Goal: Check status: Check status

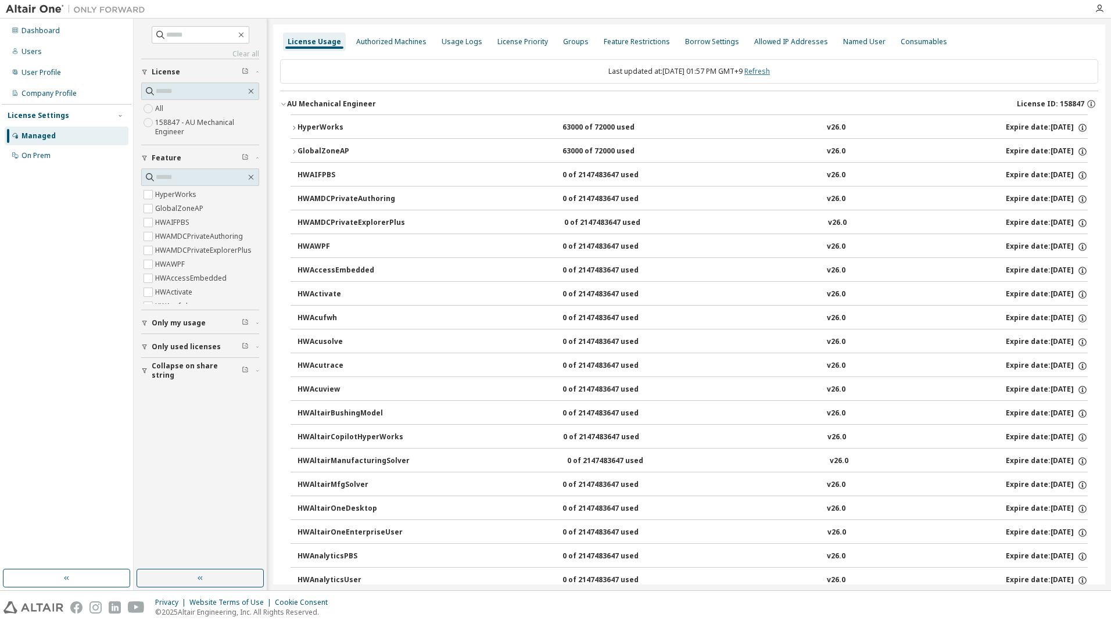
click at [763, 70] on link "Refresh" at bounding box center [758, 71] width 26 height 10
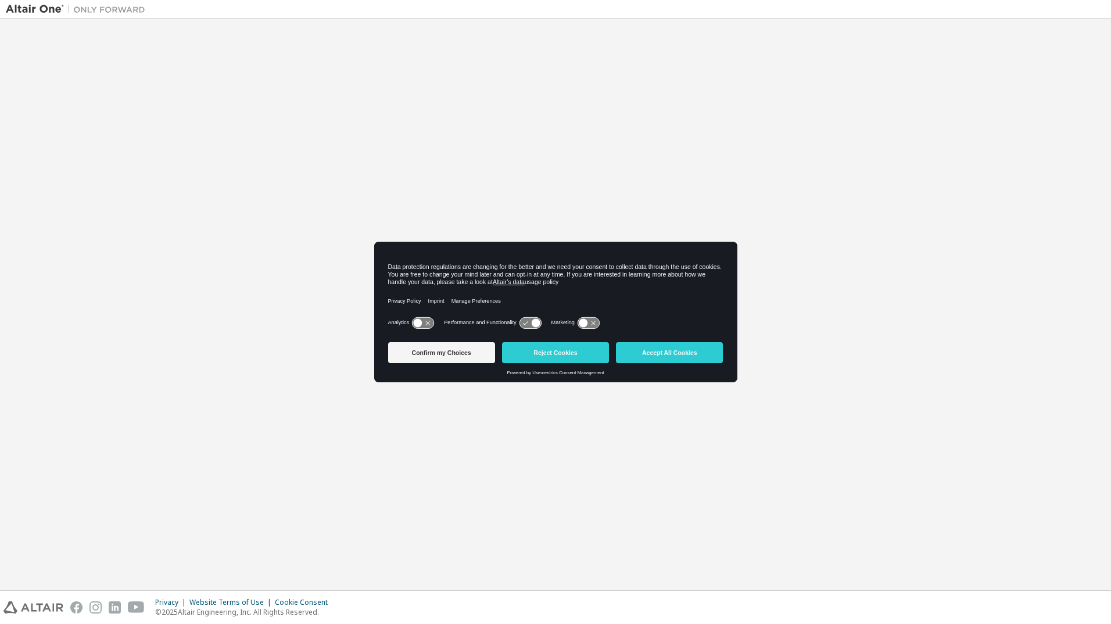
click at [555, 285] on div "Data protection regulations are changing for the better and we need your consen…" at bounding box center [555, 274] width 335 height 23
click at [444, 352] on button "Confirm my Choices" at bounding box center [441, 352] width 107 height 21
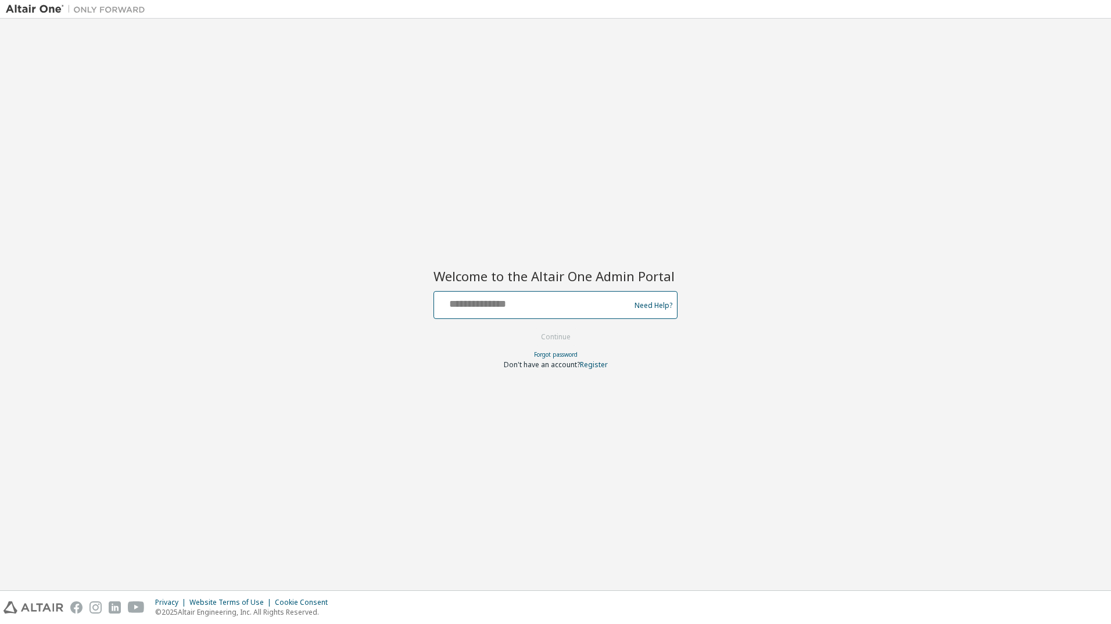
click at [521, 303] on input "text" at bounding box center [534, 302] width 190 height 17
type input "**********"
click at [543, 343] on button "Continue" at bounding box center [556, 336] width 54 height 17
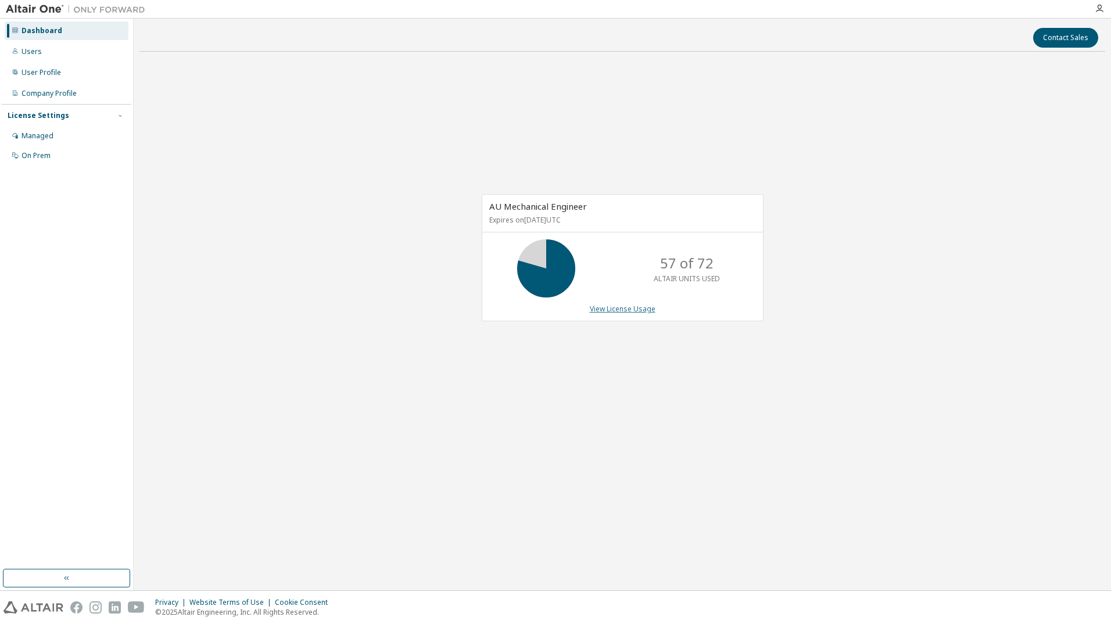
click at [646, 310] on link "View License Usage" at bounding box center [623, 309] width 66 height 10
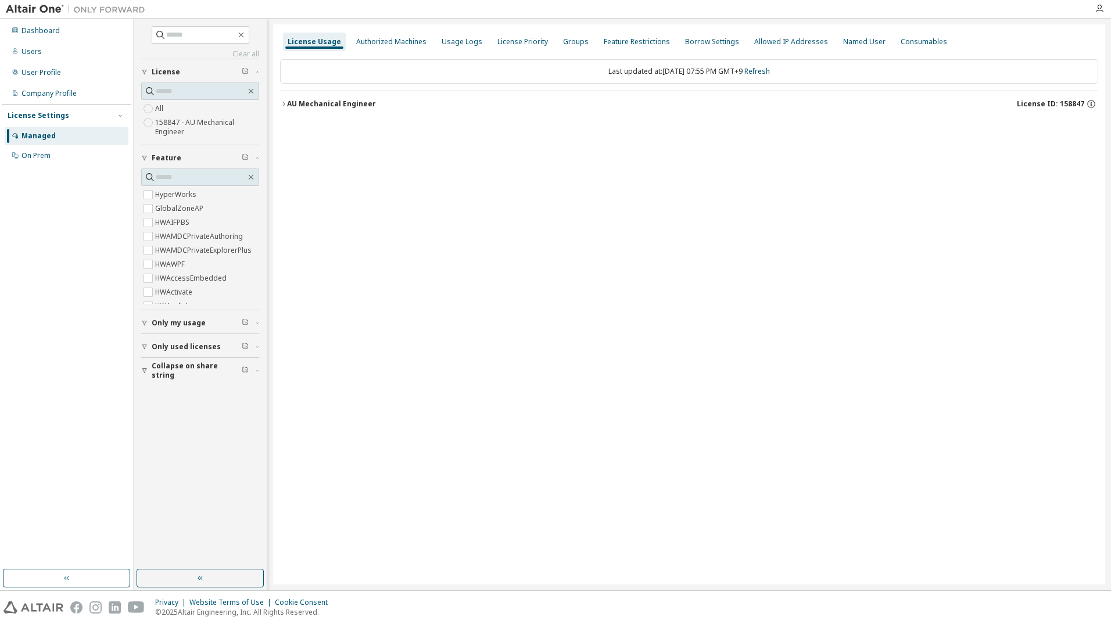
click at [323, 111] on button "AU Mechanical Engineer License ID: 158847" at bounding box center [689, 104] width 818 height 26
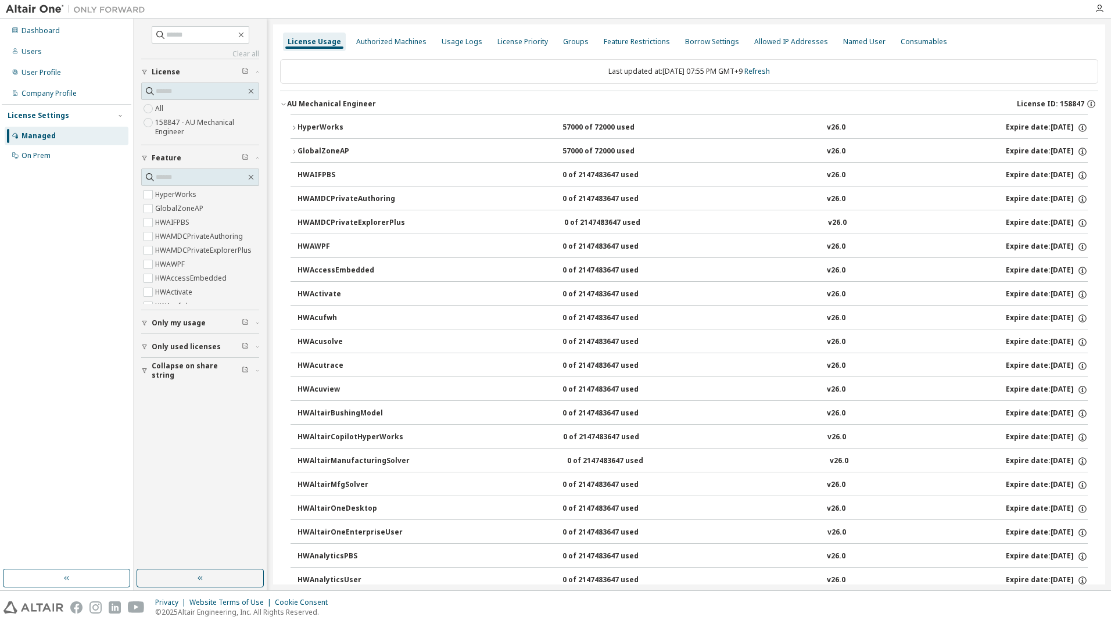
click at [330, 126] on div "HyperWorks" at bounding box center [350, 128] width 105 height 10
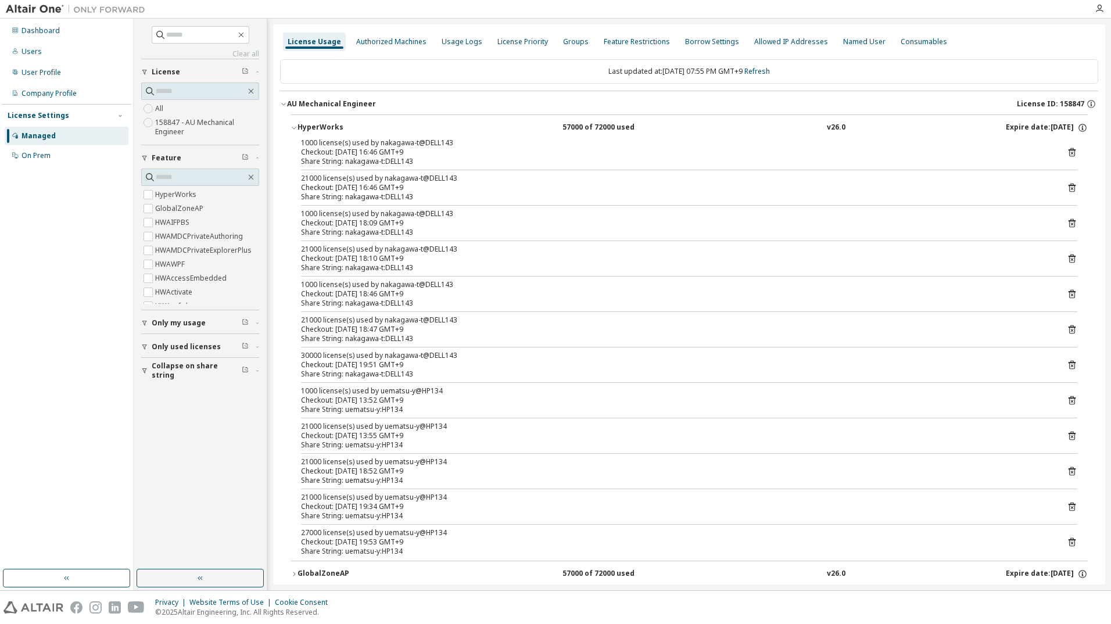
click at [480, 348] on div "1000 license(s) used by nakagawa-t@DELL143 Checkout: 2025-10-09 16:46 GMT+9 Sha…" at bounding box center [689, 349] width 797 height 423
